Goal: Information Seeking & Learning: Compare options

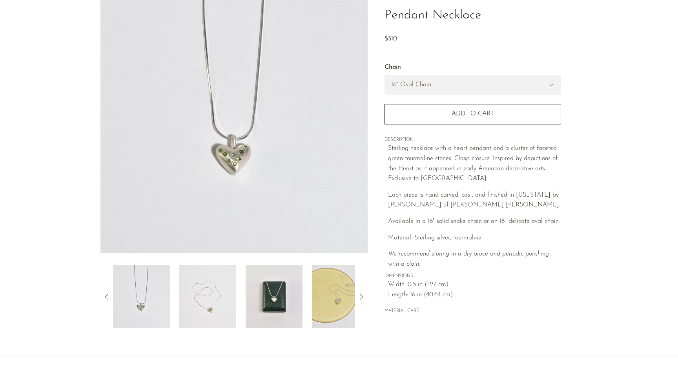
scroll to position [82, 0]
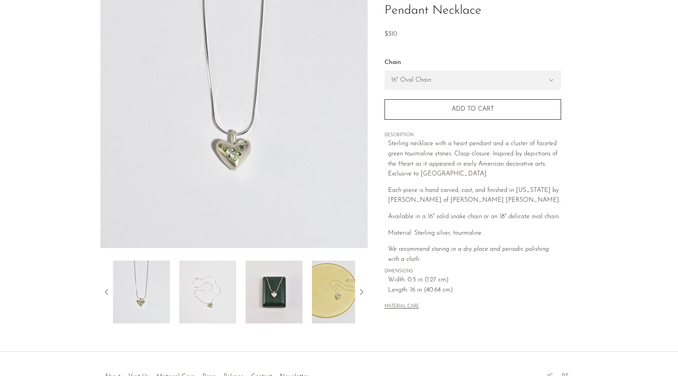
click at [281, 297] on img at bounding box center [273, 291] width 57 height 63
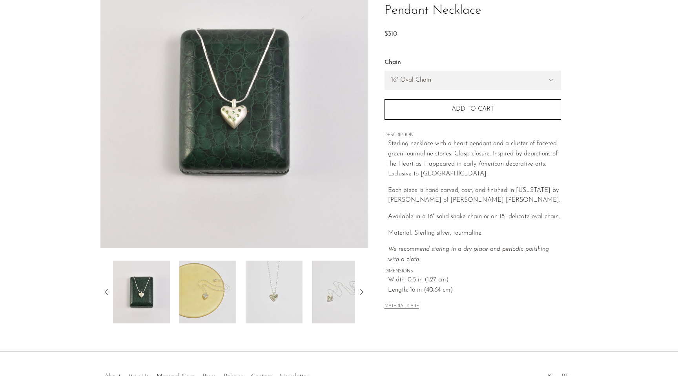
click at [221, 297] on img at bounding box center [207, 291] width 57 height 63
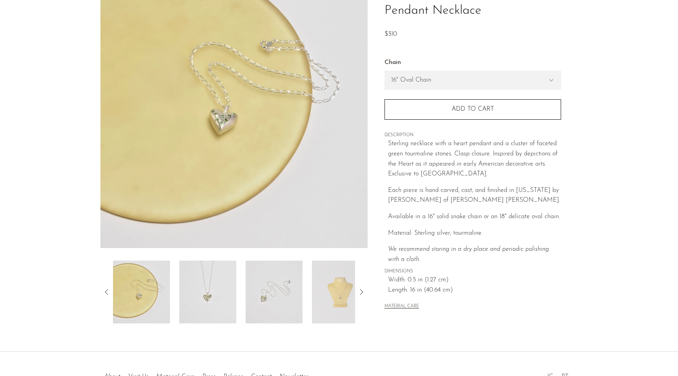
click at [327, 290] on img at bounding box center [340, 291] width 57 height 63
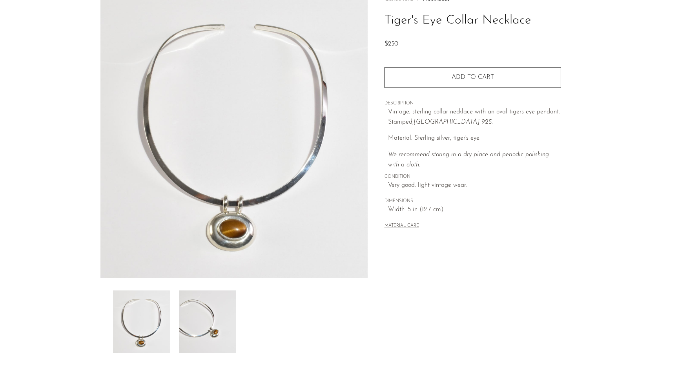
scroll to position [56, 0]
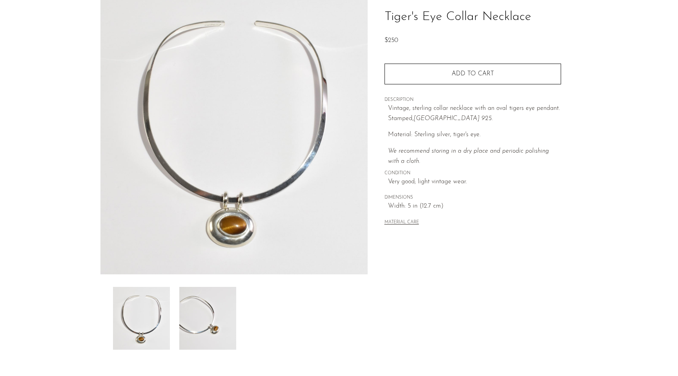
click at [207, 315] on img at bounding box center [207, 318] width 57 height 63
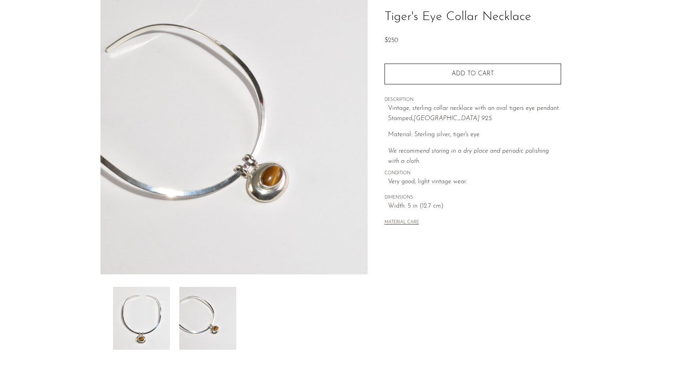
scroll to position [0, 0]
